Goal: Task Accomplishment & Management: Manage account settings

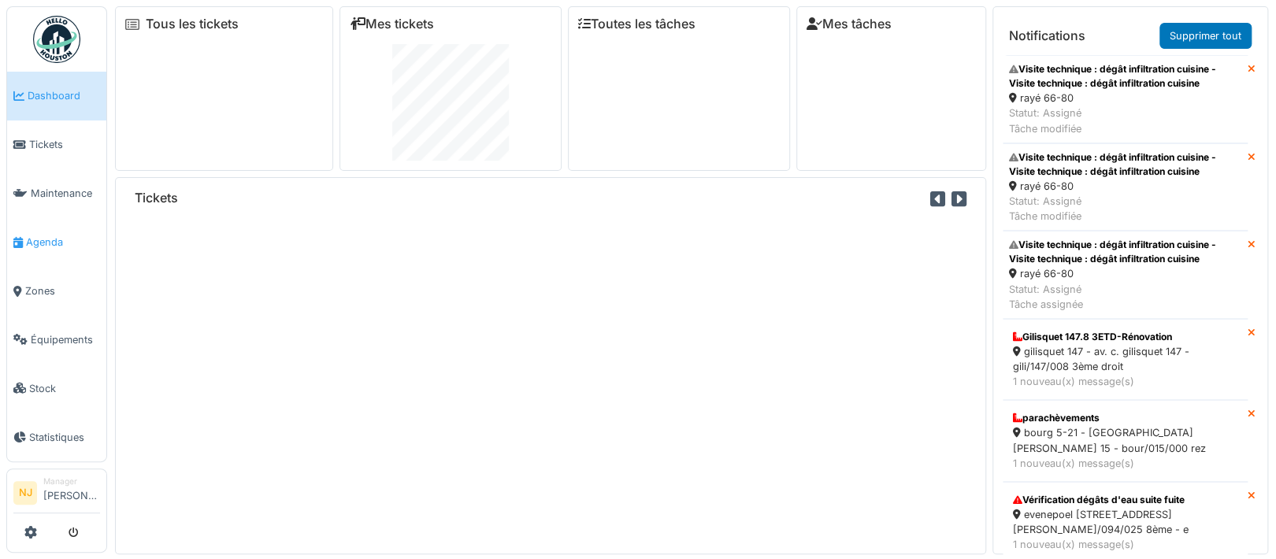
click at [49, 236] on span "Agenda" at bounding box center [63, 242] width 74 height 15
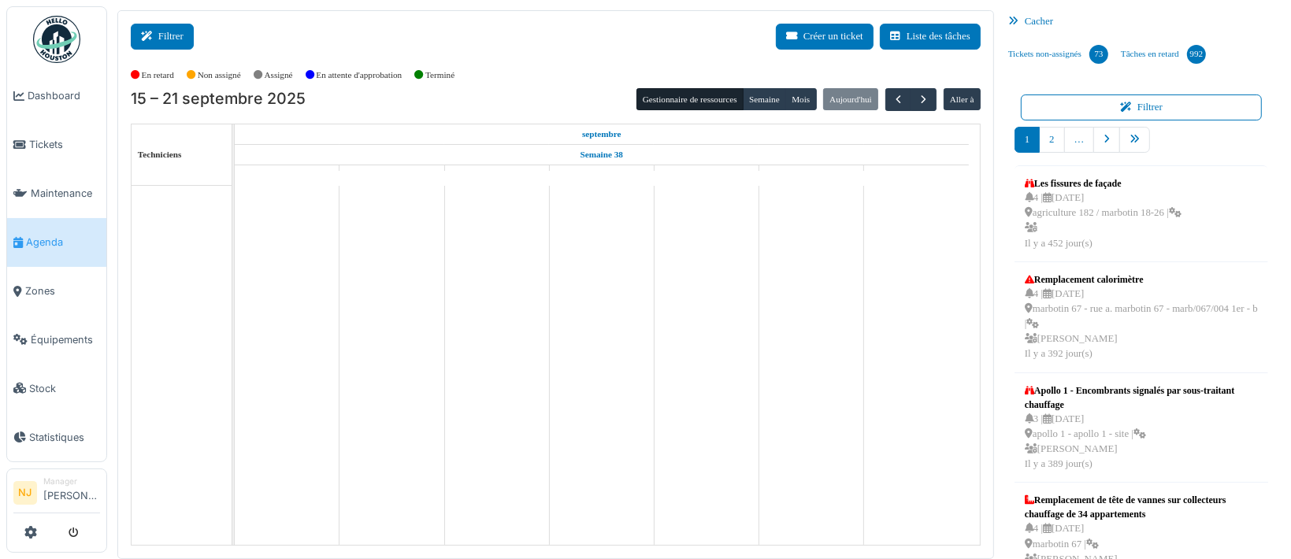
click at [180, 35] on button "Filtrer" at bounding box center [162, 37] width 63 height 26
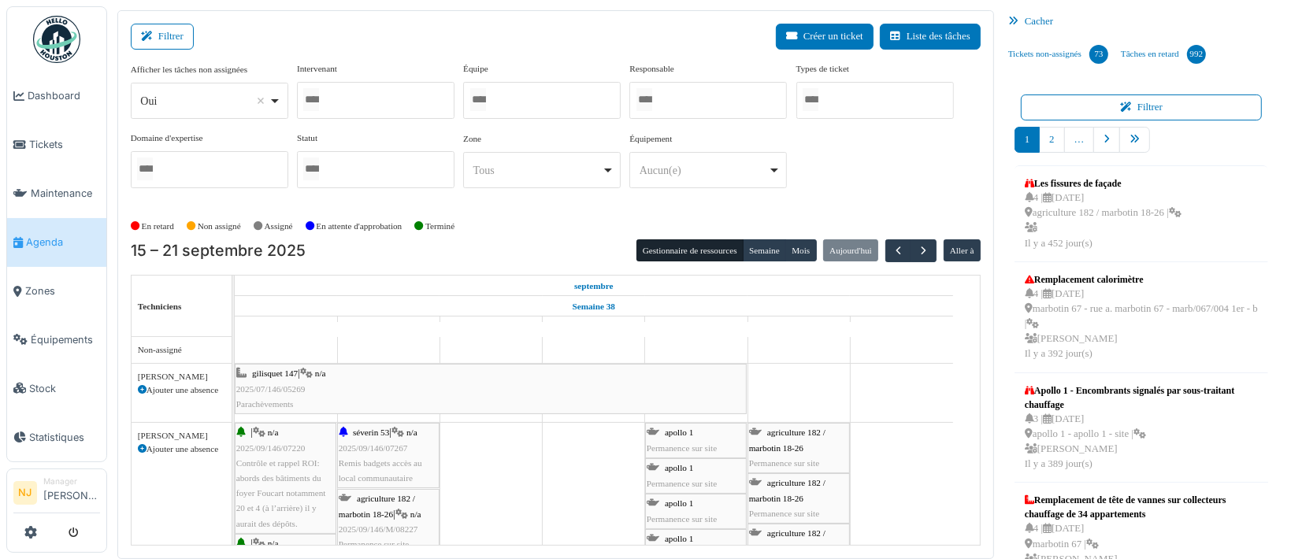
click at [516, 97] on div at bounding box center [542, 100] width 158 height 37
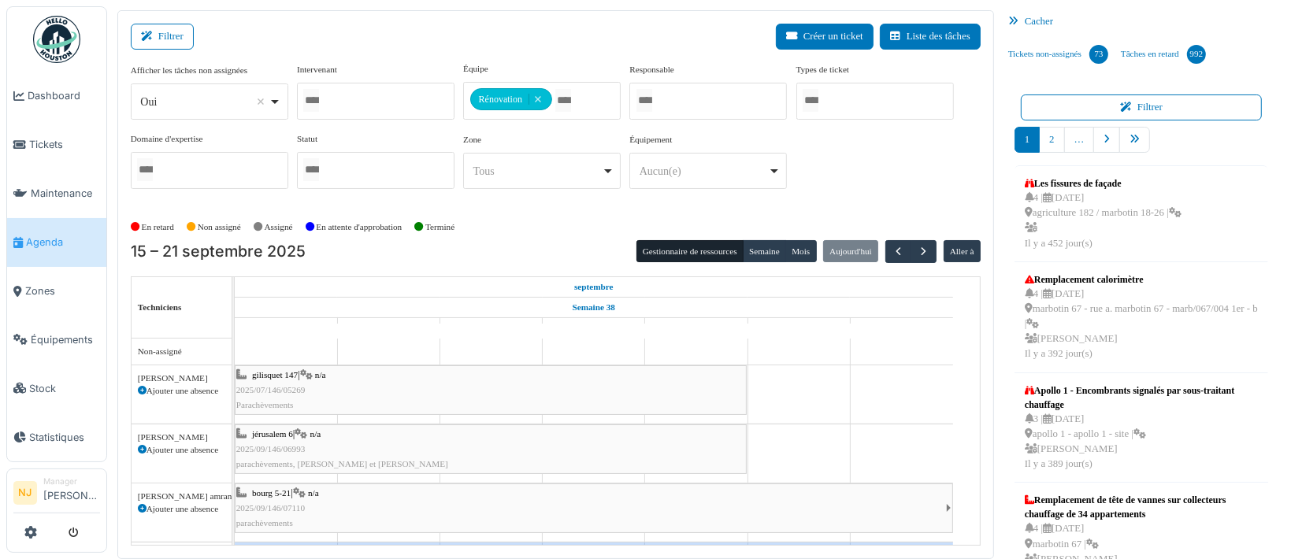
click at [389, 35] on div "Filtrer Créer un ticket Liste des tâches" at bounding box center [556, 43] width 850 height 39
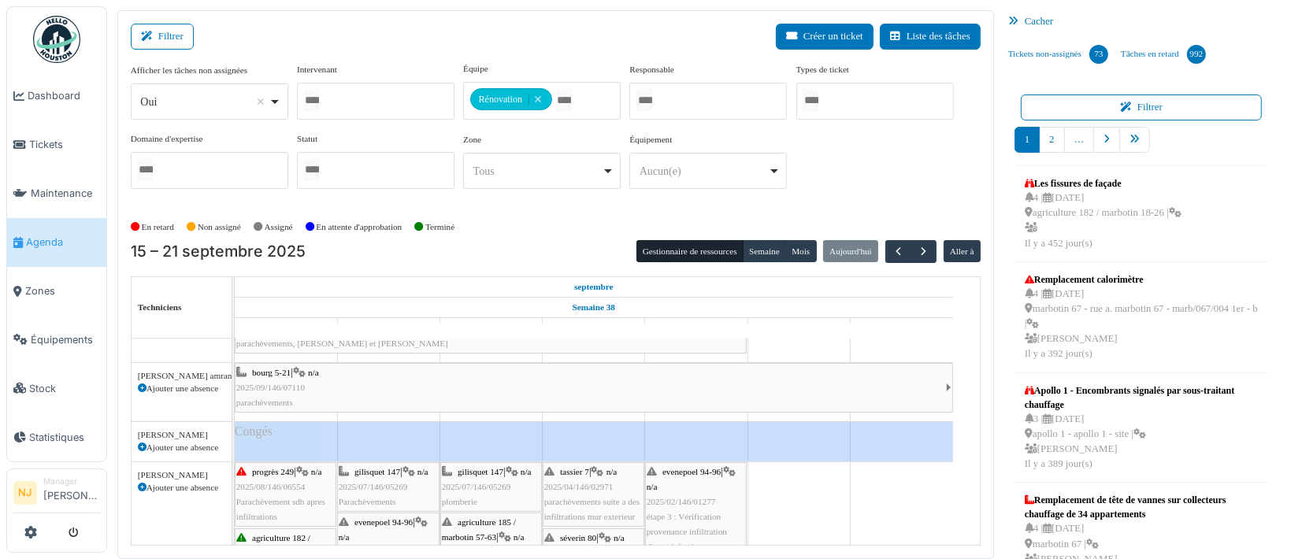
scroll to position [210, 0]
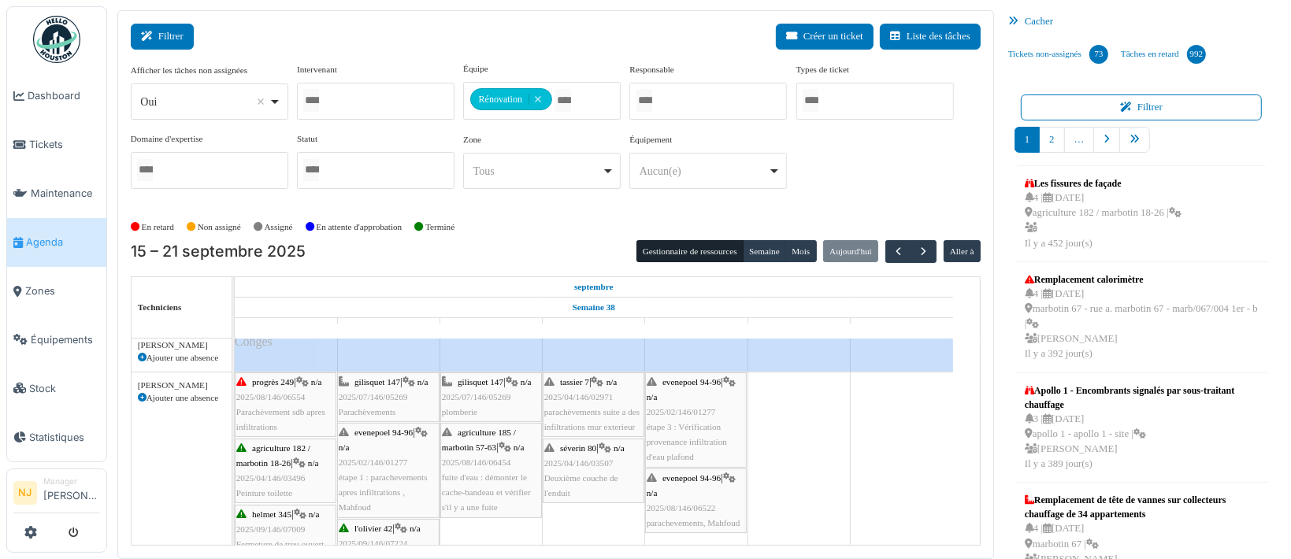
click at [163, 38] on button "Filtrer" at bounding box center [162, 37] width 63 height 26
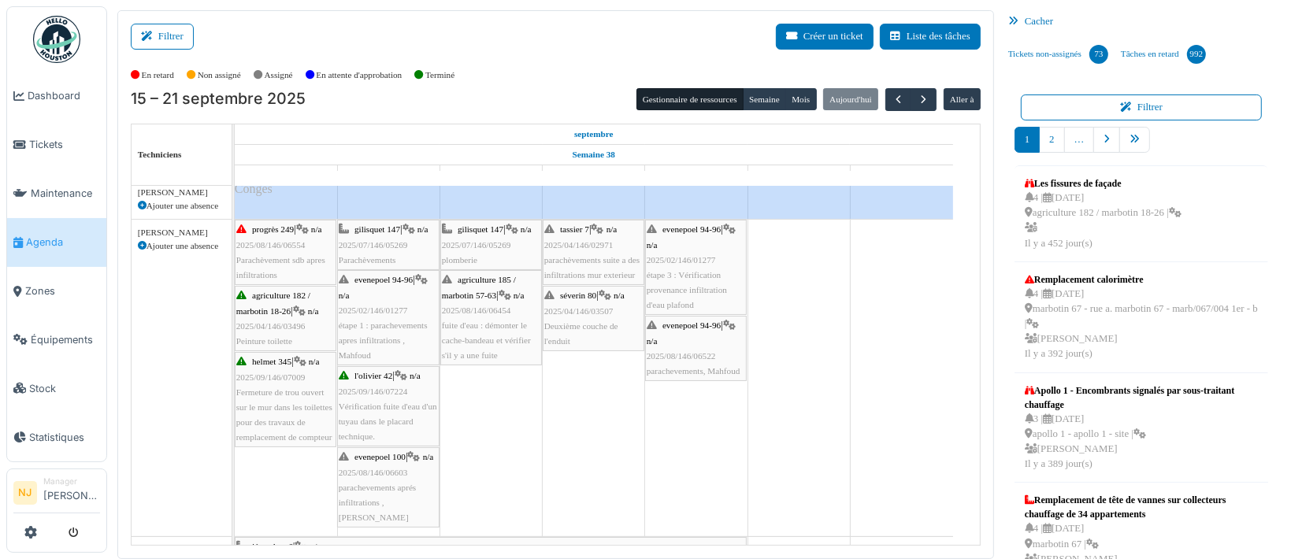
click at [477, 325] on span "fuite d'eau : démonter le cache-bandeau et vérifier s'il y a une fuite" at bounding box center [486, 340] width 89 height 39
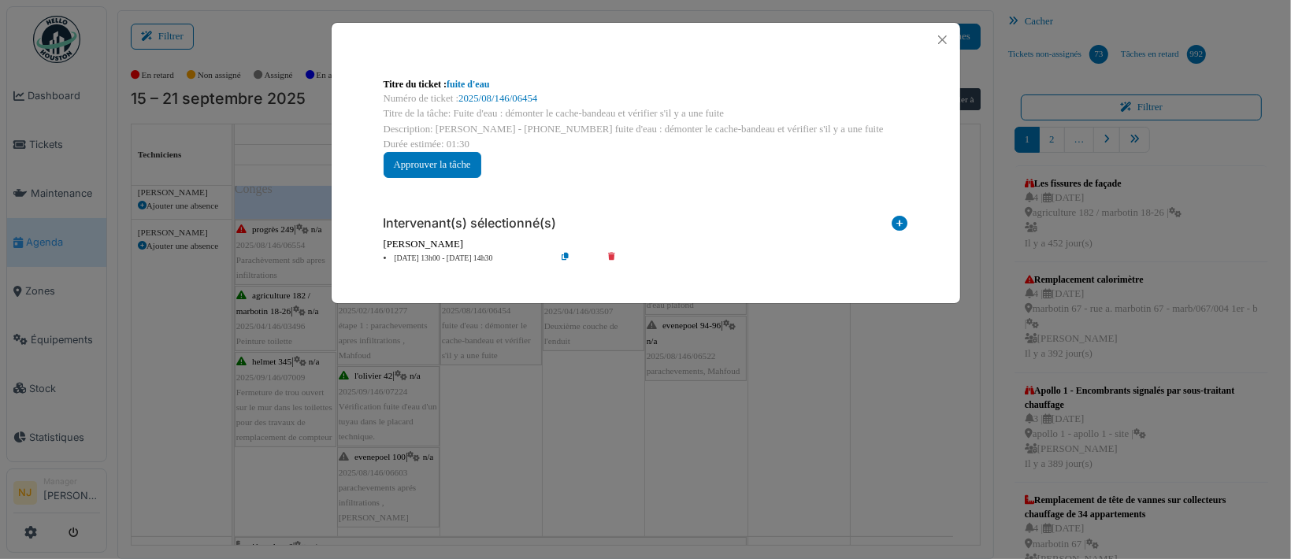
click at [479, 106] on div "Numéro de ticket : 2025/08/146/06454" at bounding box center [646, 98] width 525 height 15
click at [472, 91] on div "Titre du ticket : fuite d'eau" at bounding box center [646, 84] width 525 height 14
click at [456, 80] on link "fuite d'eau" at bounding box center [468, 84] width 43 height 11
click at [938, 40] on button "Close" at bounding box center [942, 39] width 21 height 21
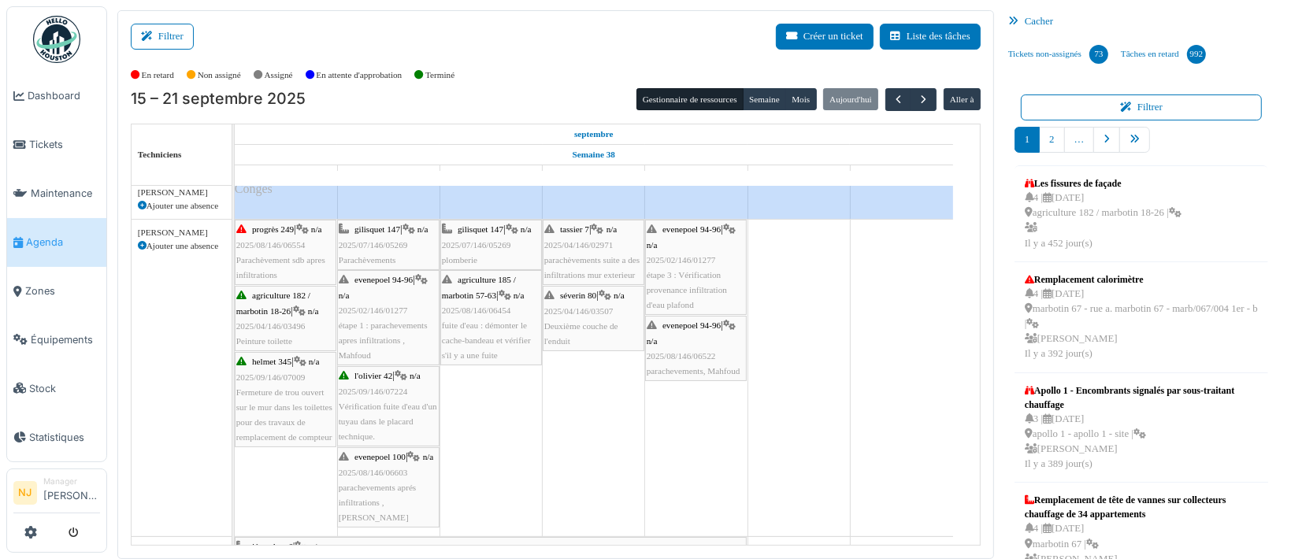
click at [578, 247] on span "2025/04/146/02971" at bounding box center [578, 244] width 69 height 9
click at [578, 244] on span "2025/04/146/02971" at bounding box center [578, 244] width 69 height 9
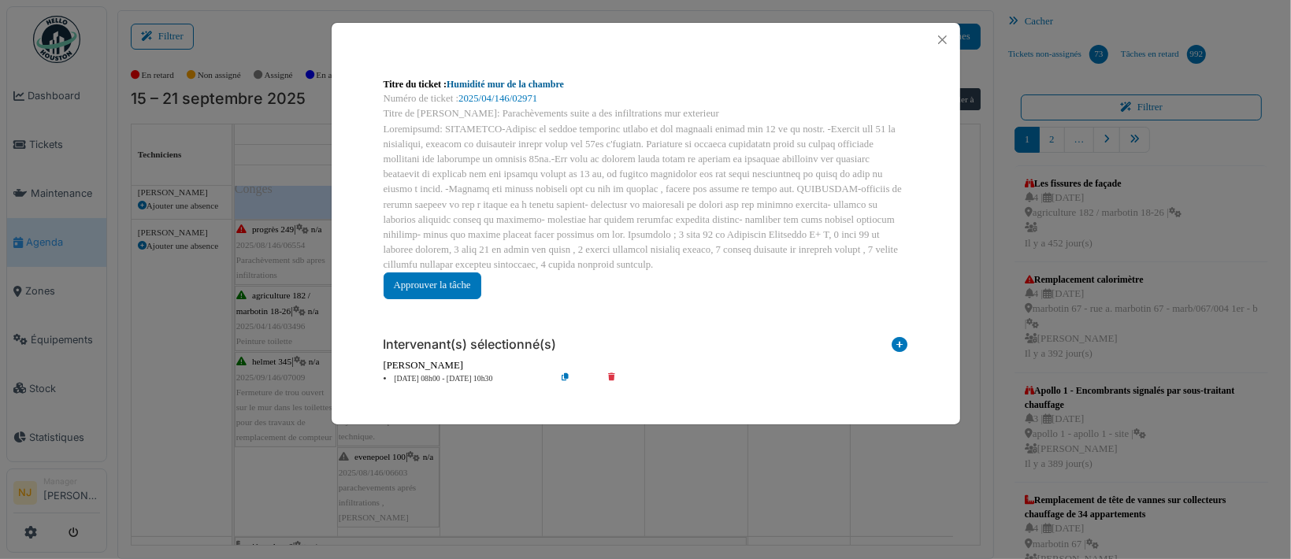
click at [488, 88] on link "Humidité mur de la chambre" at bounding box center [505, 84] width 117 height 11
click at [947, 39] on button "Close" at bounding box center [942, 39] width 21 height 21
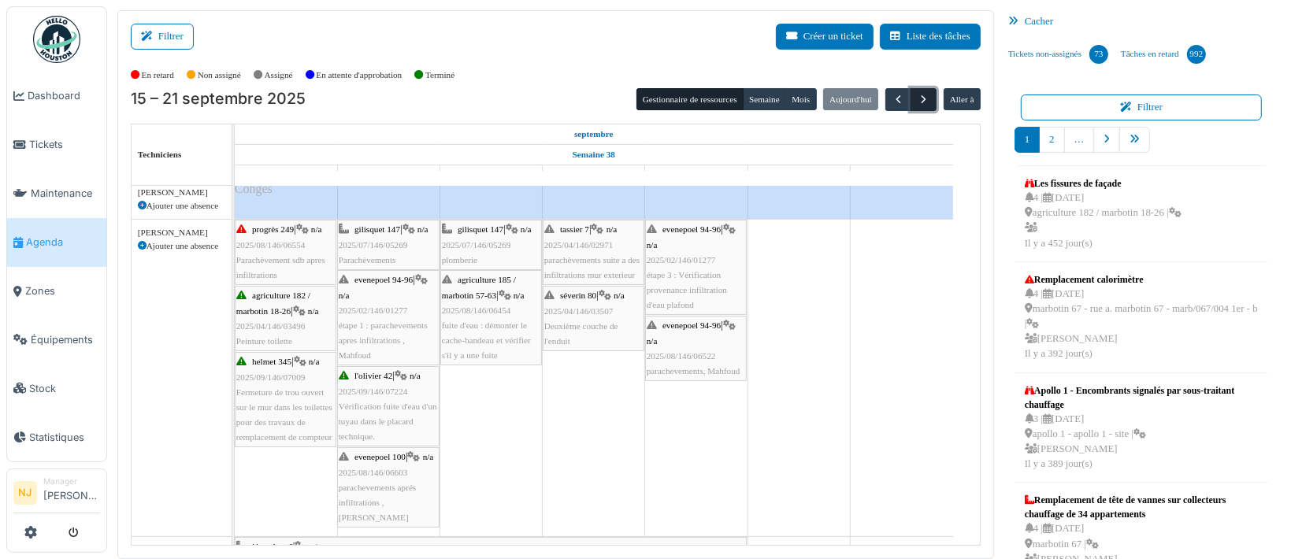
click at [917, 100] on span "button" at bounding box center [923, 99] width 13 height 13
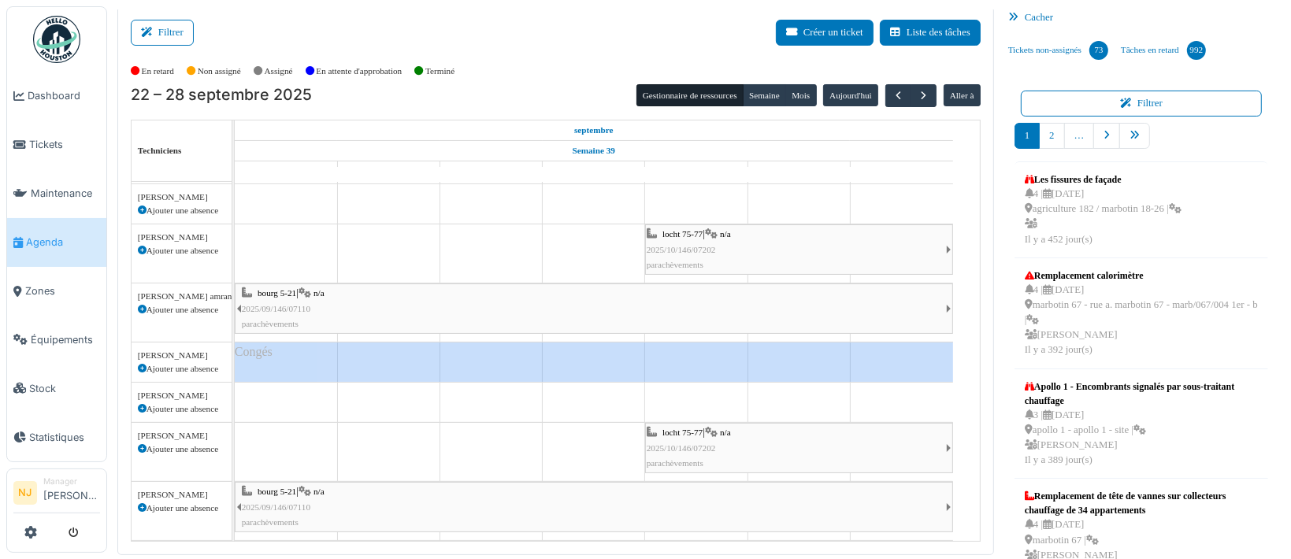
scroll to position [0, 0]
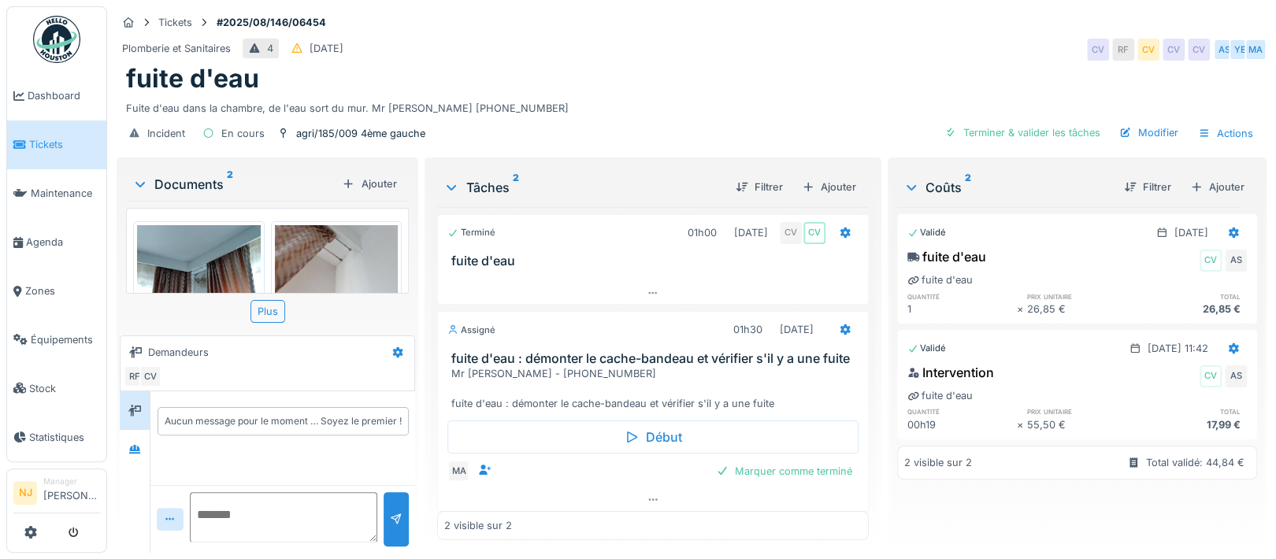
scroll to position [20, 0]
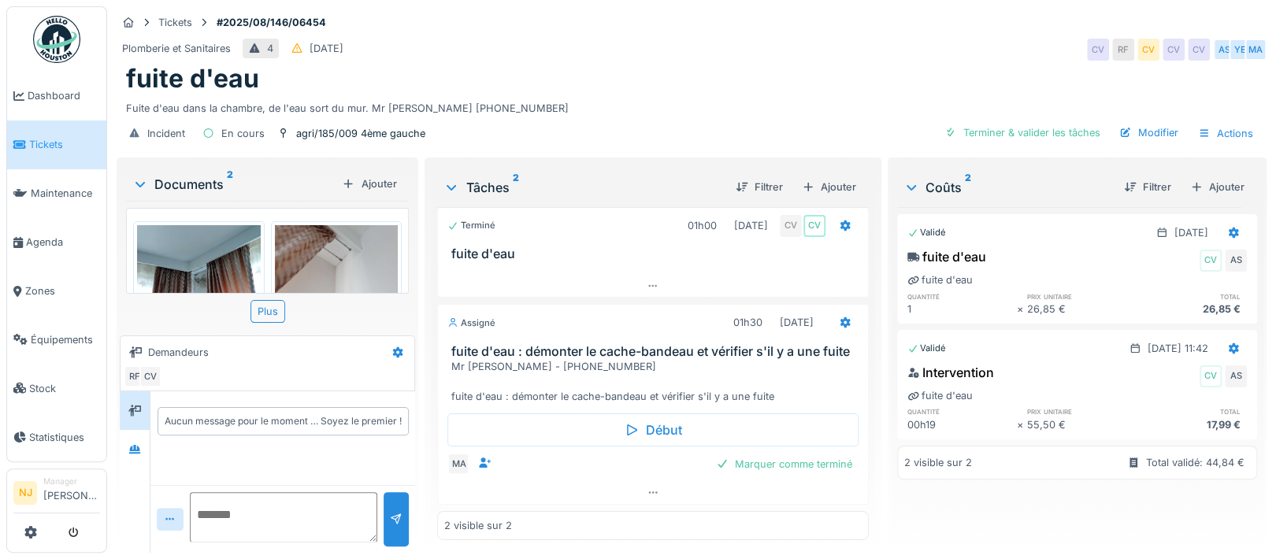
click at [328, 239] on img at bounding box center [337, 307] width 124 height 165
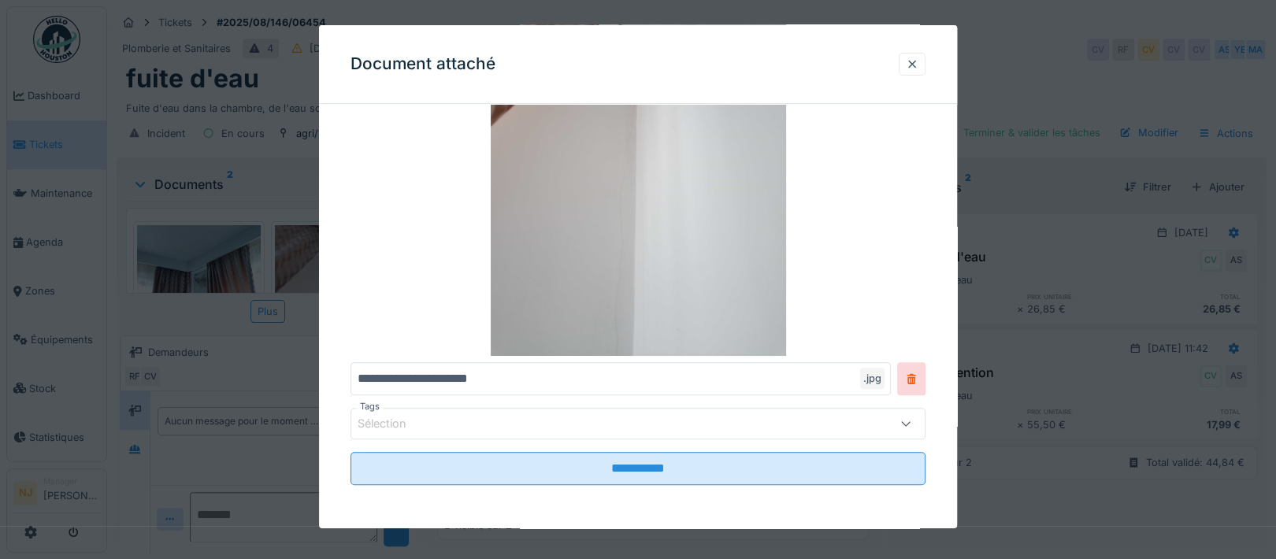
scroll to position [0, 0]
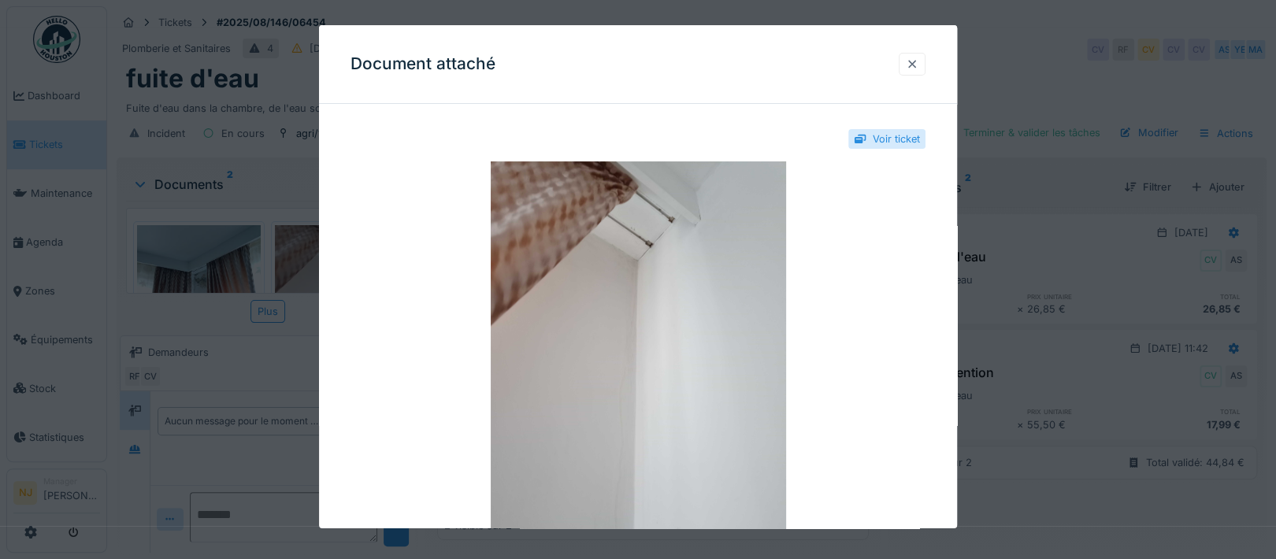
click at [918, 60] on div at bounding box center [912, 64] width 13 height 15
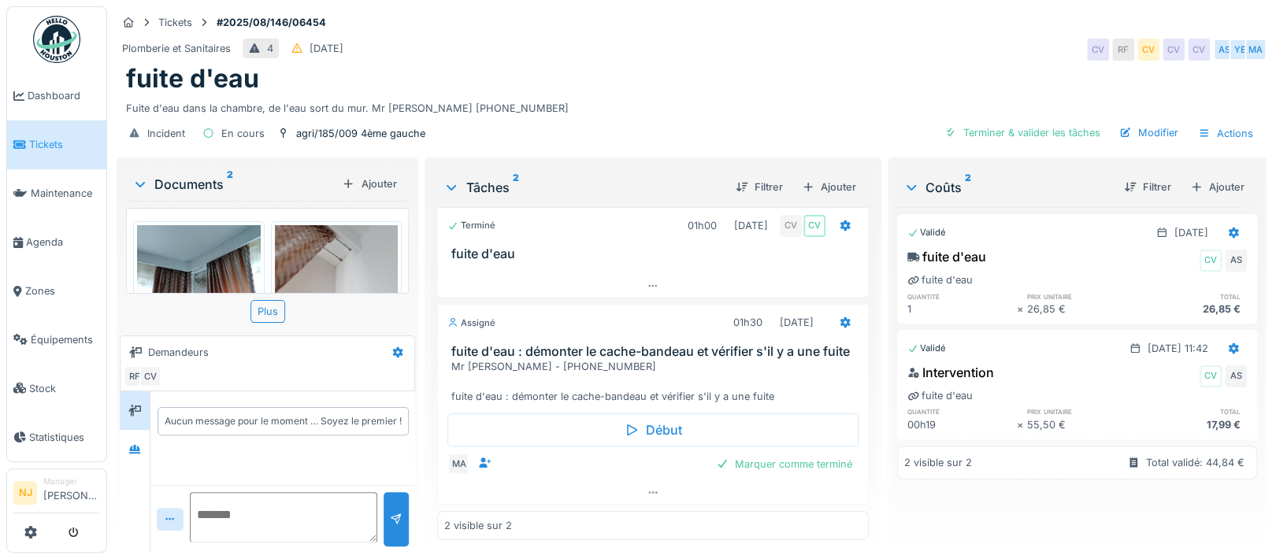
click at [210, 227] on img at bounding box center [199, 307] width 124 height 165
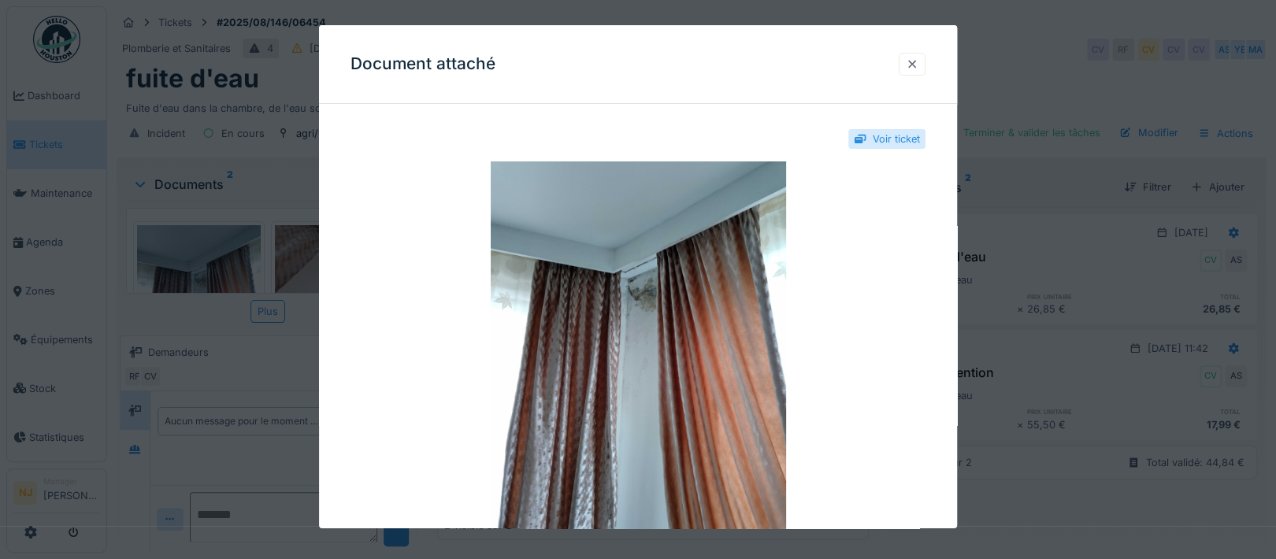
click at [918, 62] on div at bounding box center [912, 64] width 13 height 15
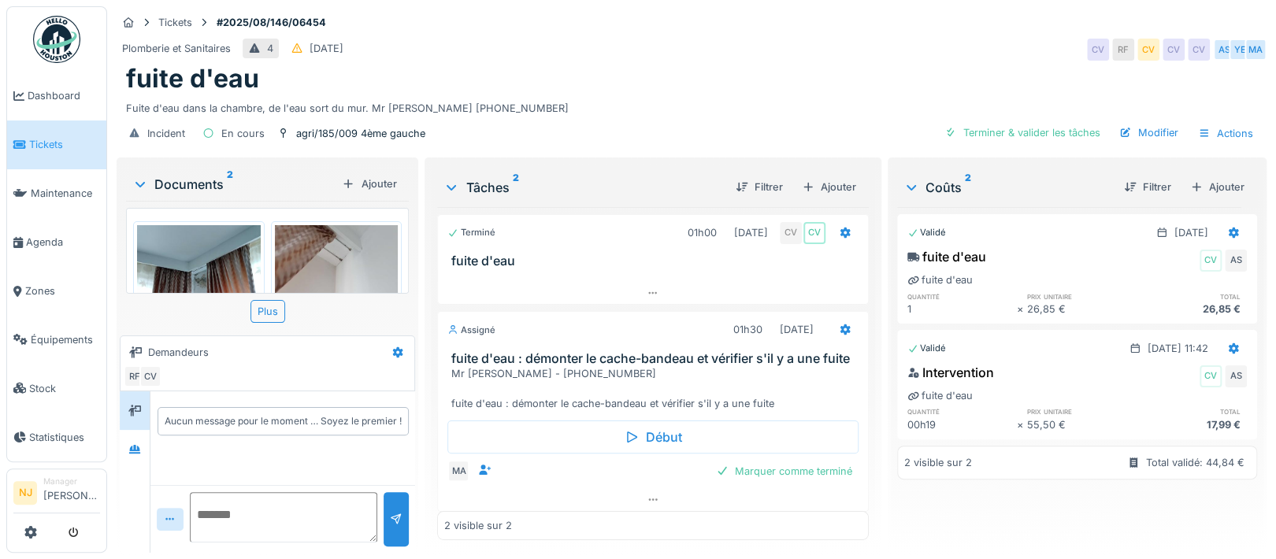
click at [185, 261] on img at bounding box center [199, 307] width 124 height 165
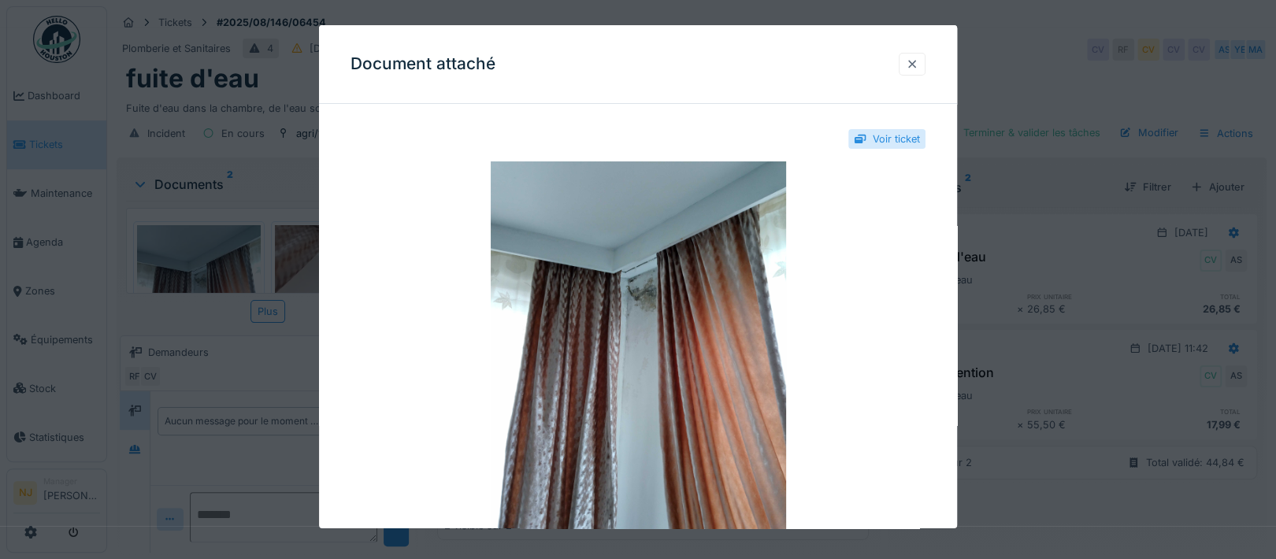
click at [918, 58] on div at bounding box center [912, 64] width 13 height 15
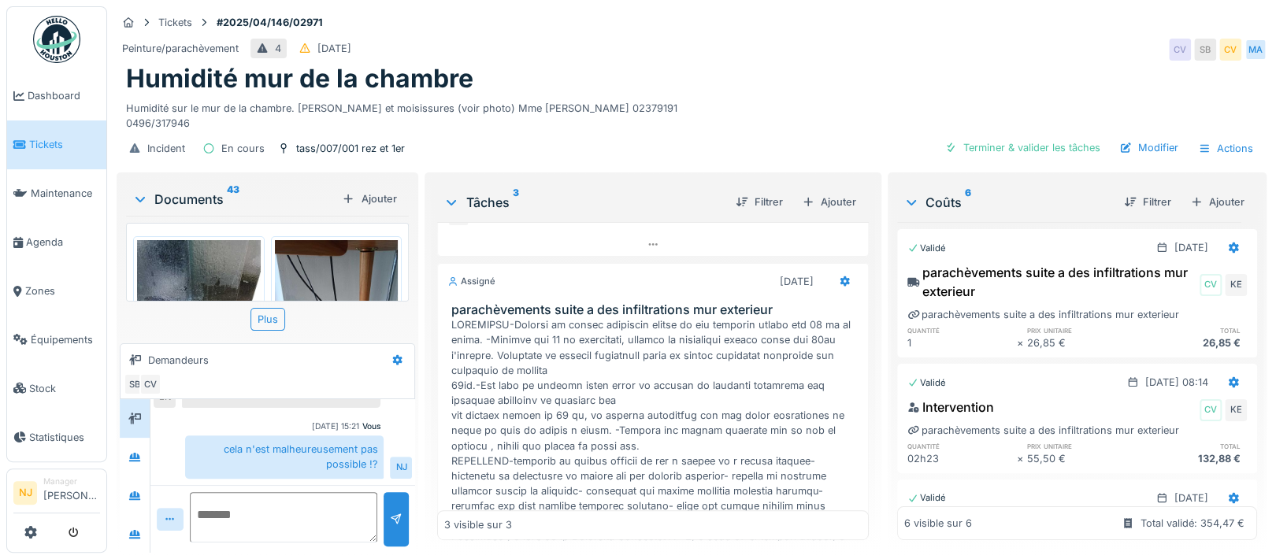
scroll to position [307, 0]
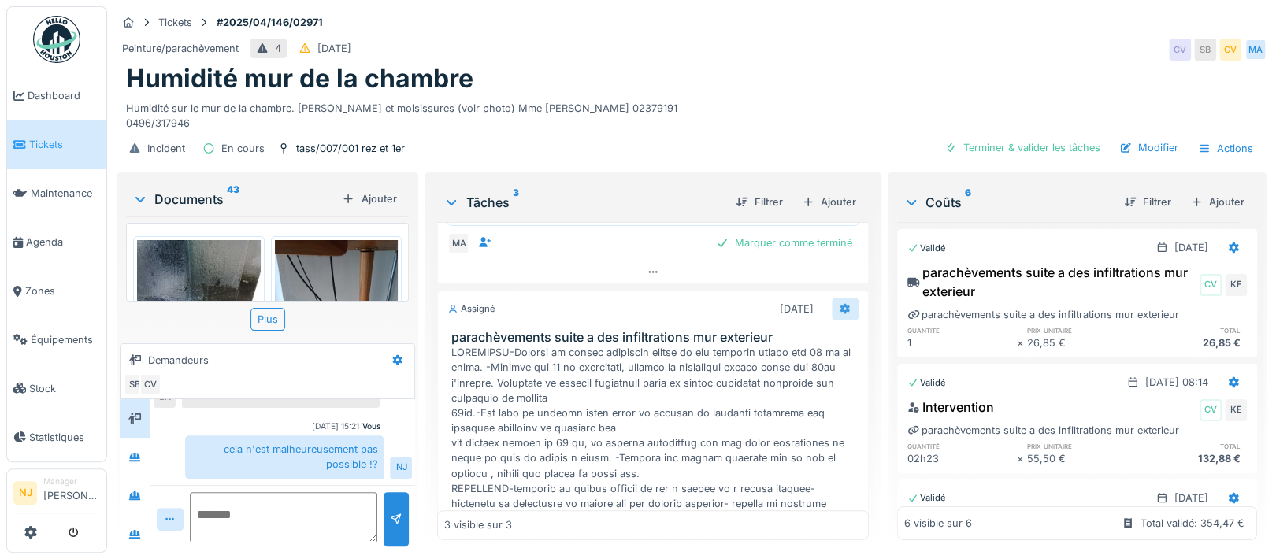
click at [840, 303] on icon at bounding box center [845, 308] width 10 height 11
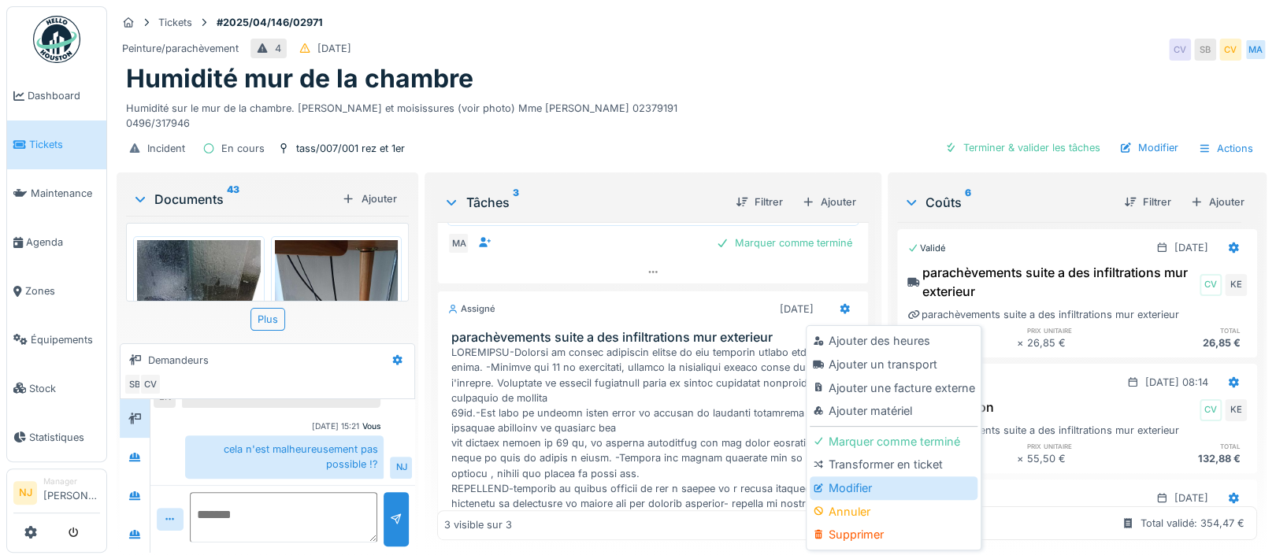
click at [857, 476] on div "Modifier" at bounding box center [894, 488] width 168 height 24
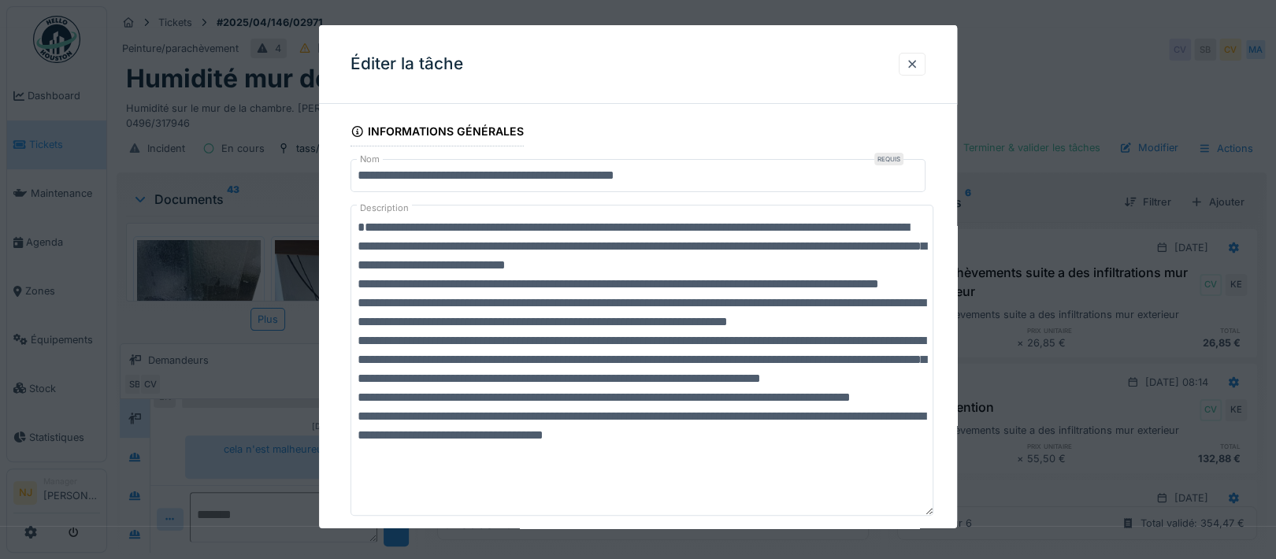
drag, startPoint x: 920, startPoint y: 265, endPoint x: 755, endPoint y: 434, distance: 235.6
click at [925, 513] on textarea "Description" at bounding box center [641, 360] width 583 height 311
click at [357, 224] on textarea "Description" at bounding box center [641, 360] width 583 height 311
click at [366, 221] on textarea "Description" at bounding box center [641, 360] width 583 height 311
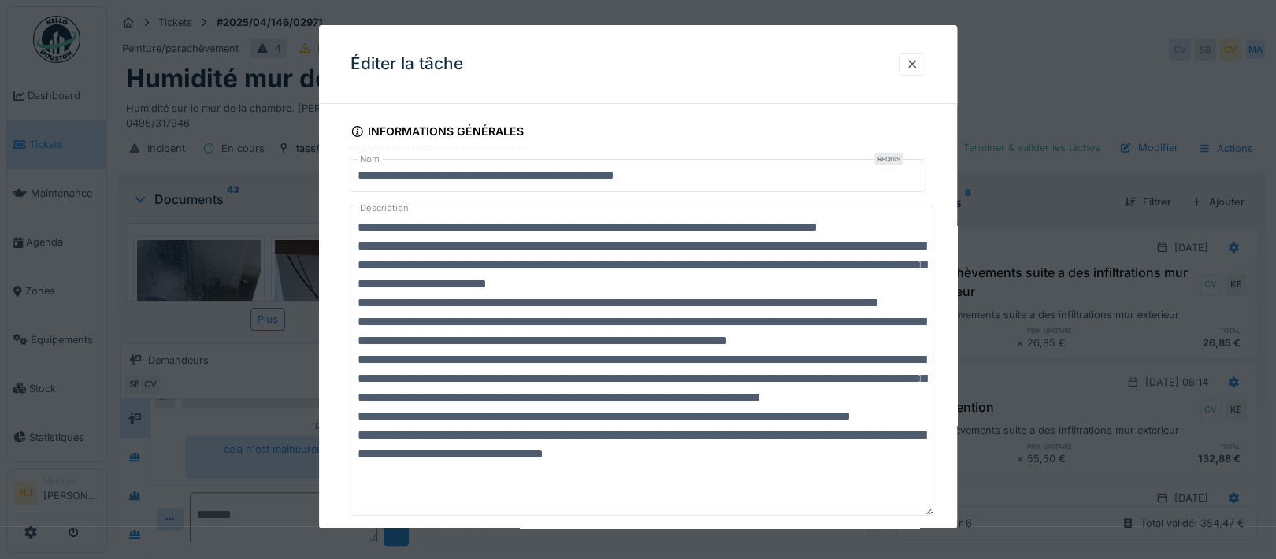
click at [518, 230] on textarea "Description" at bounding box center [641, 360] width 583 height 311
click at [580, 223] on textarea "Description" at bounding box center [641, 360] width 583 height 311
click at [676, 227] on textarea "Description" at bounding box center [641, 360] width 583 height 311
click at [862, 231] on textarea "Description" at bounding box center [641, 360] width 583 height 311
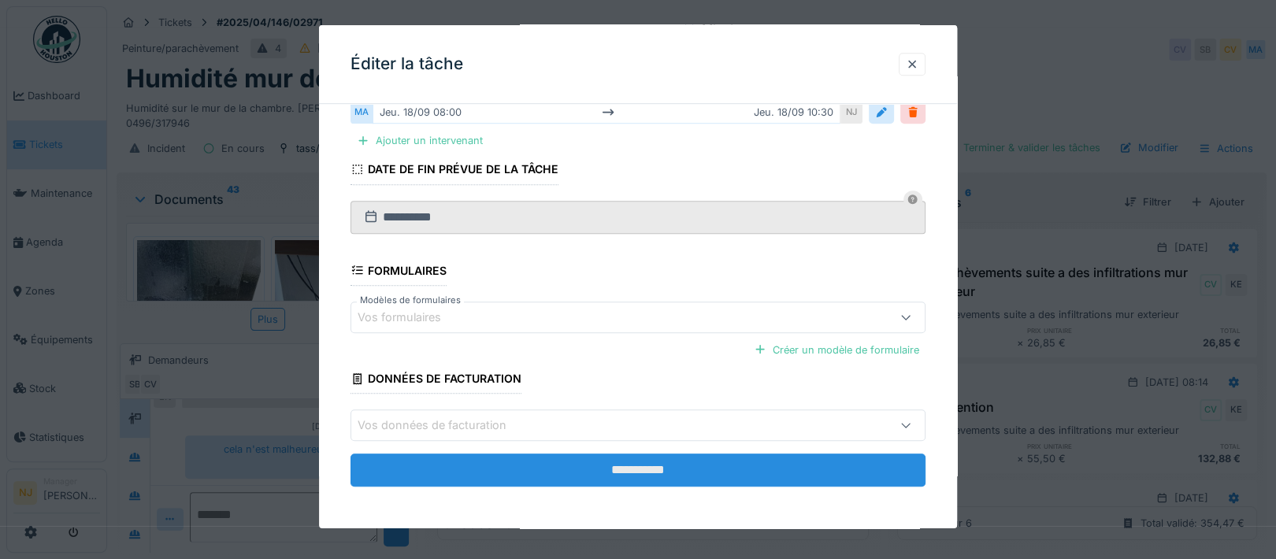
type textarea "**********"
click at [641, 469] on input "**********" at bounding box center [637, 470] width 575 height 33
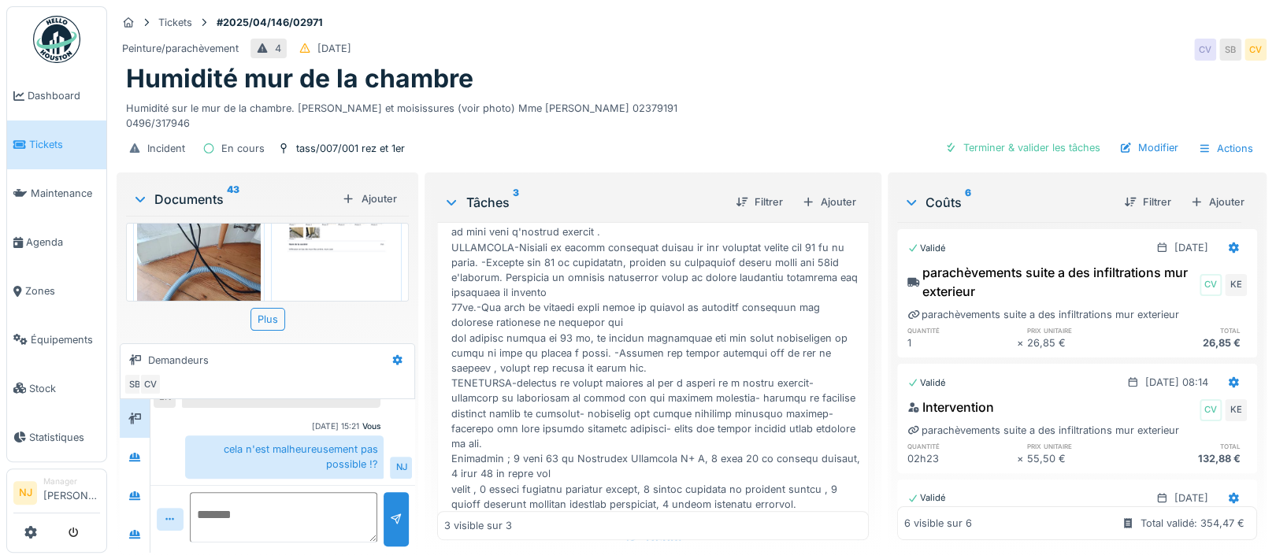
scroll to position [718, 0]
